Goal: Information Seeking & Learning: Learn about a topic

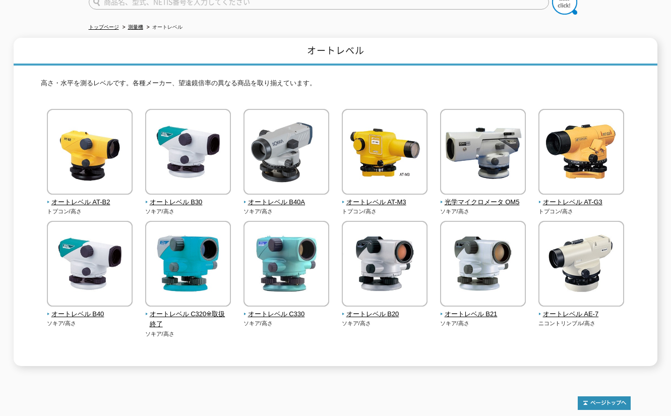
scroll to position [183, 0]
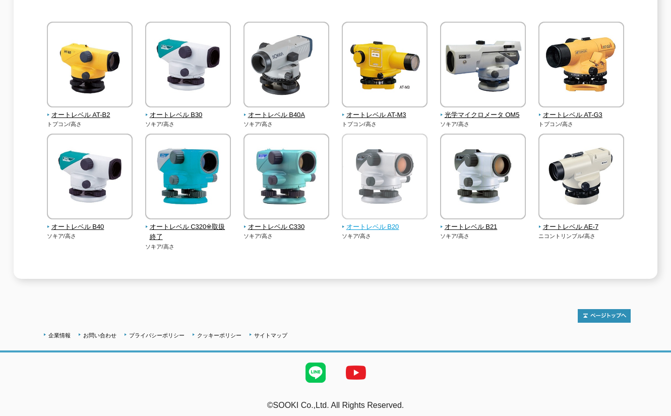
click at [401, 183] on img at bounding box center [385, 178] width 86 height 88
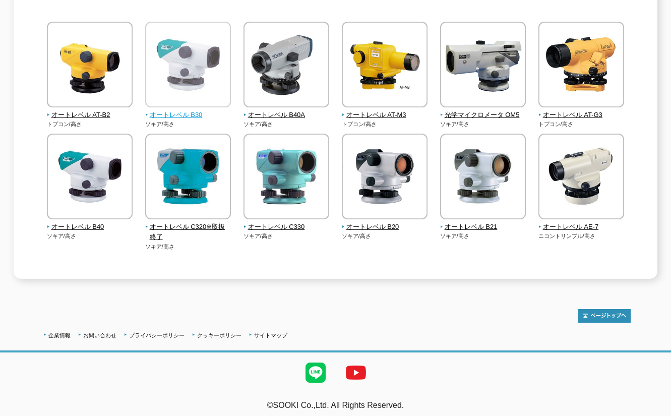
click at [198, 77] on img at bounding box center [188, 66] width 86 height 88
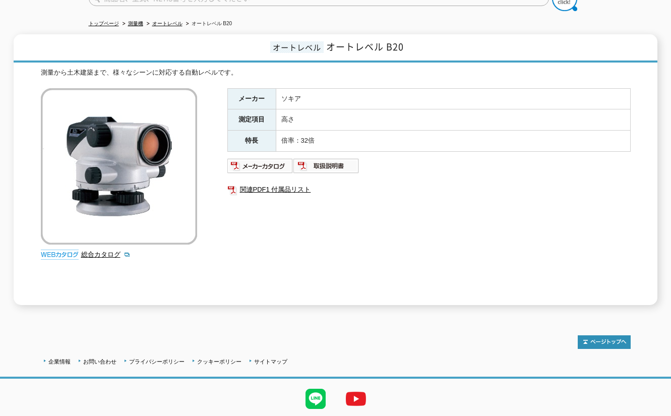
scroll to position [75, 0]
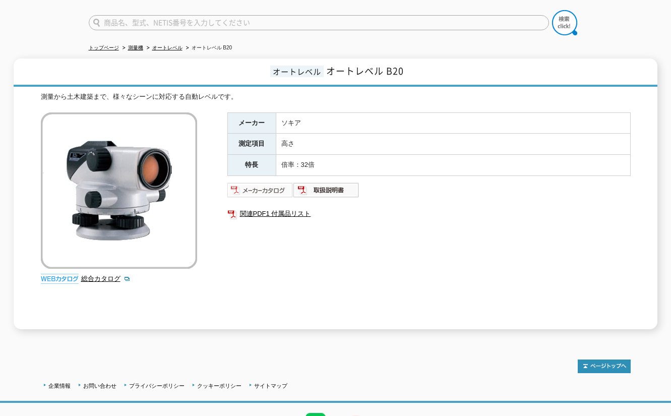
click at [277, 183] on img at bounding box center [260, 190] width 66 height 16
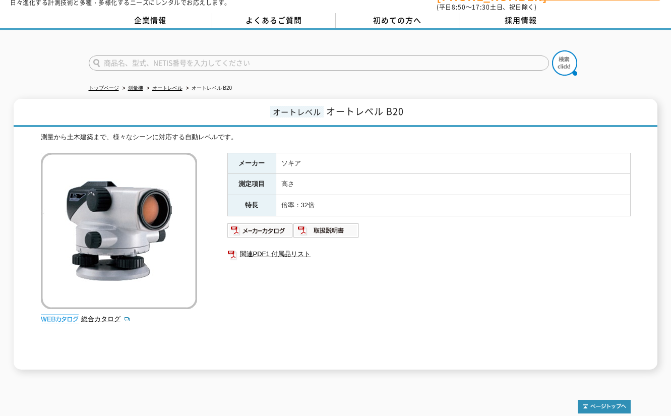
scroll to position [0, 0]
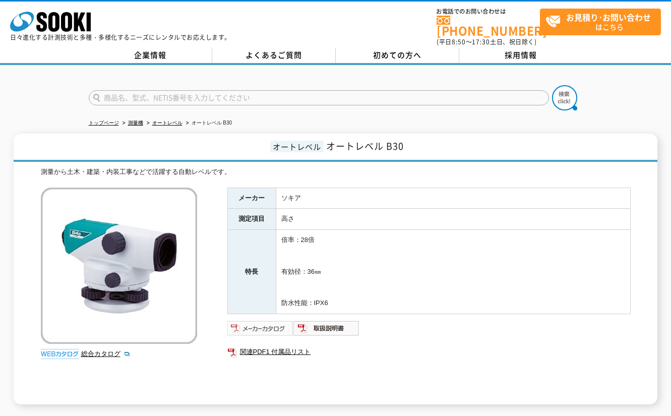
click at [256, 320] on img at bounding box center [260, 328] width 66 height 16
